Goal: Task Accomplishment & Management: Complete application form

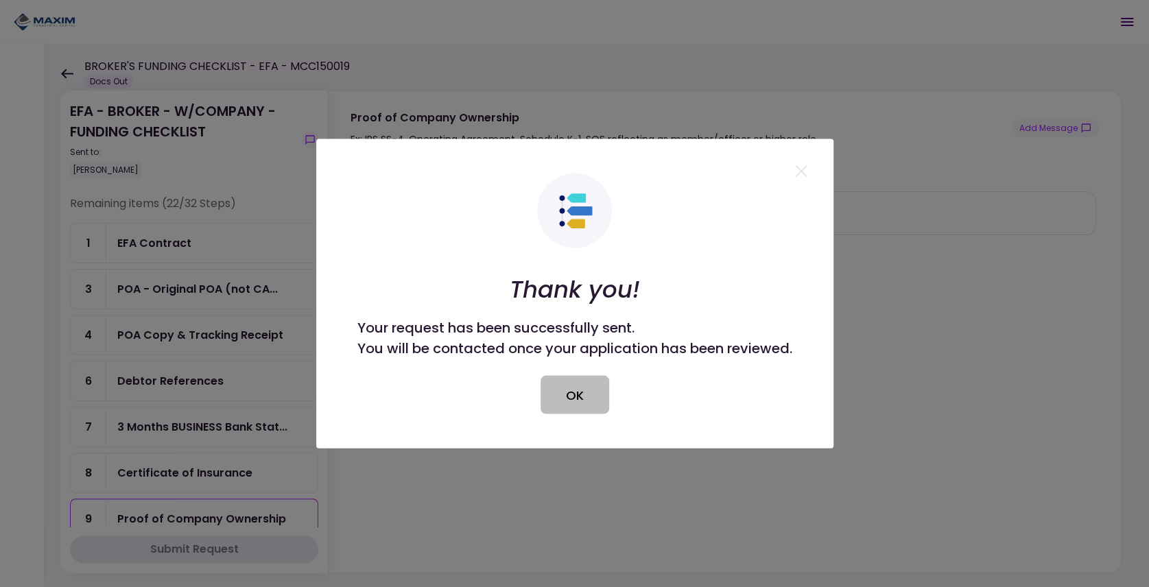
click at [586, 386] on button "OK" at bounding box center [575, 395] width 69 height 38
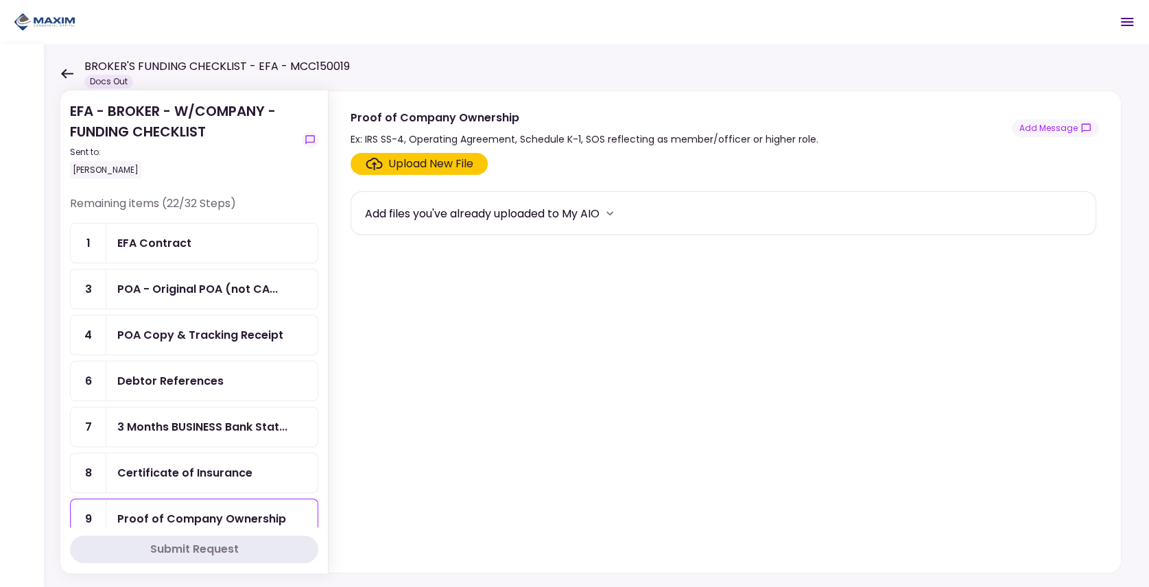
click at [70, 75] on icon at bounding box center [66, 74] width 13 height 10
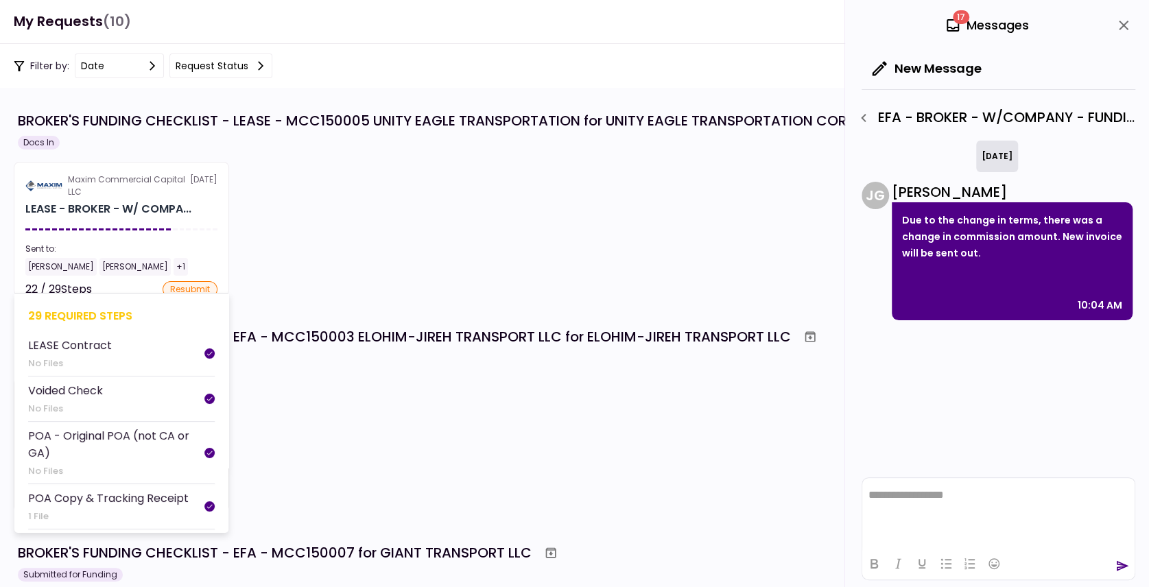
click at [150, 191] on div "Maxim Commercial Capital LLC" at bounding box center [129, 186] width 122 height 25
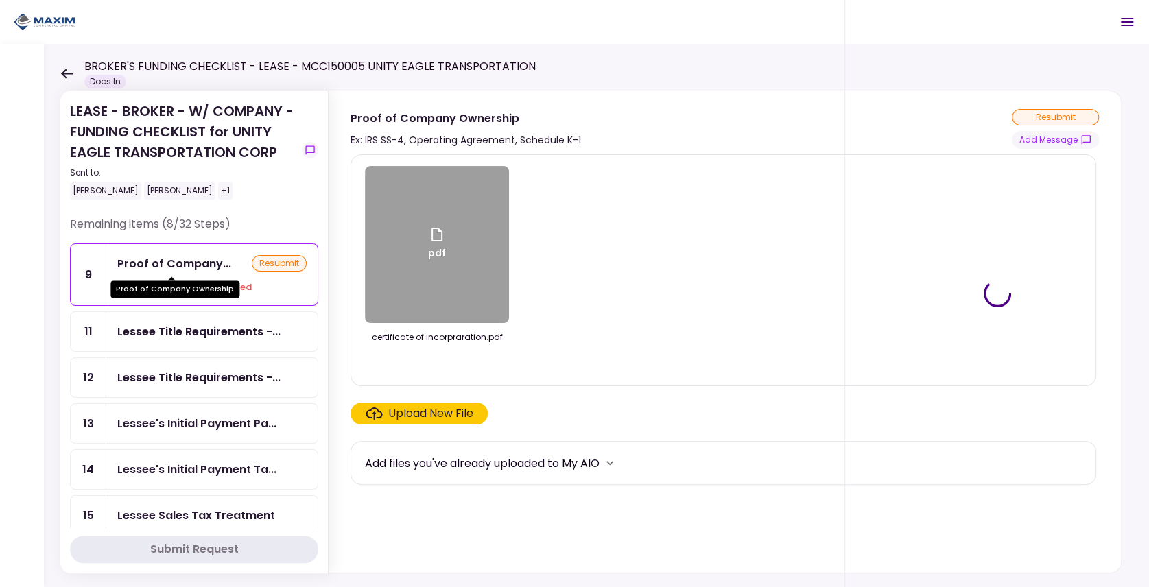
click at [193, 272] on div "Proof of Company Ownership" at bounding box center [174, 284] width 129 height 27
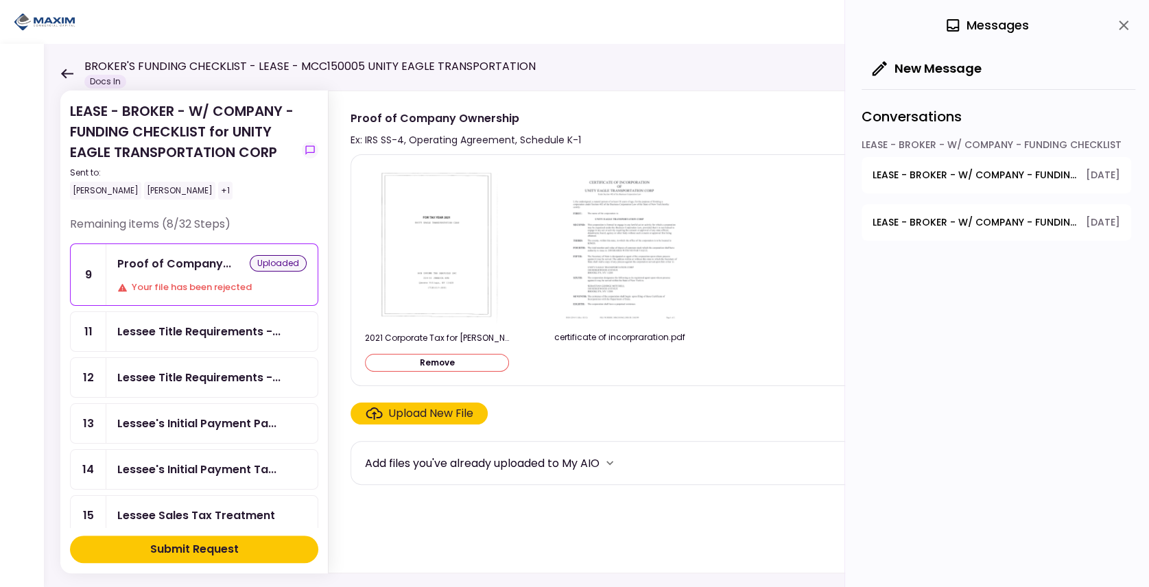
click at [126, 546] on button "Submit Request" at bounding box center [194, 549] width 248 height 27
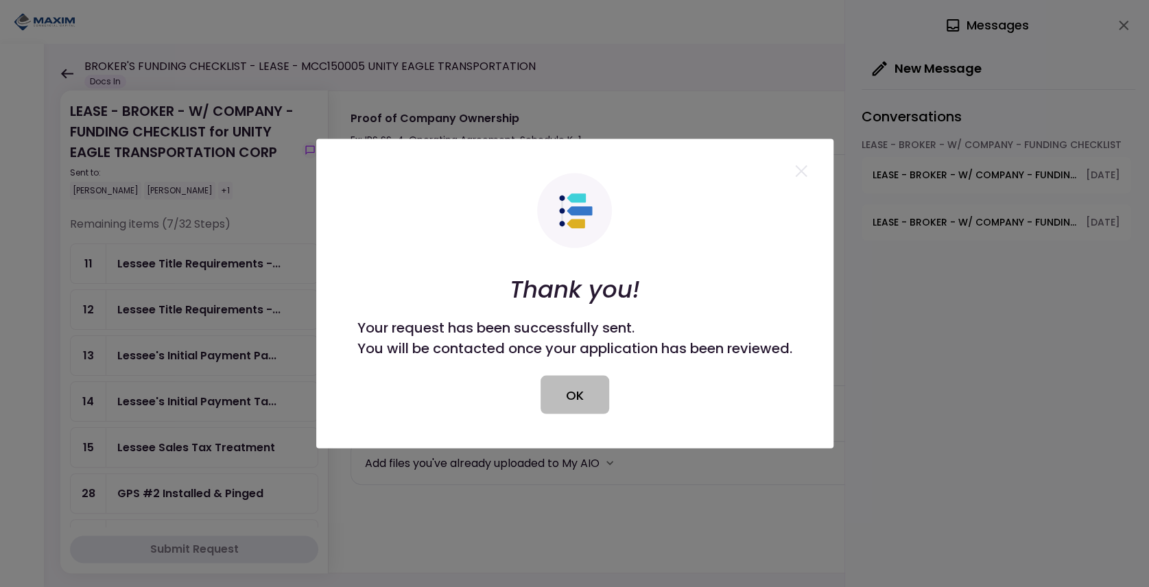
click at [572, 388] on button "OK" at bounding box center [575, 395] width 69 height 38
